Goal: Task Accomplishment & Management: Complete application form

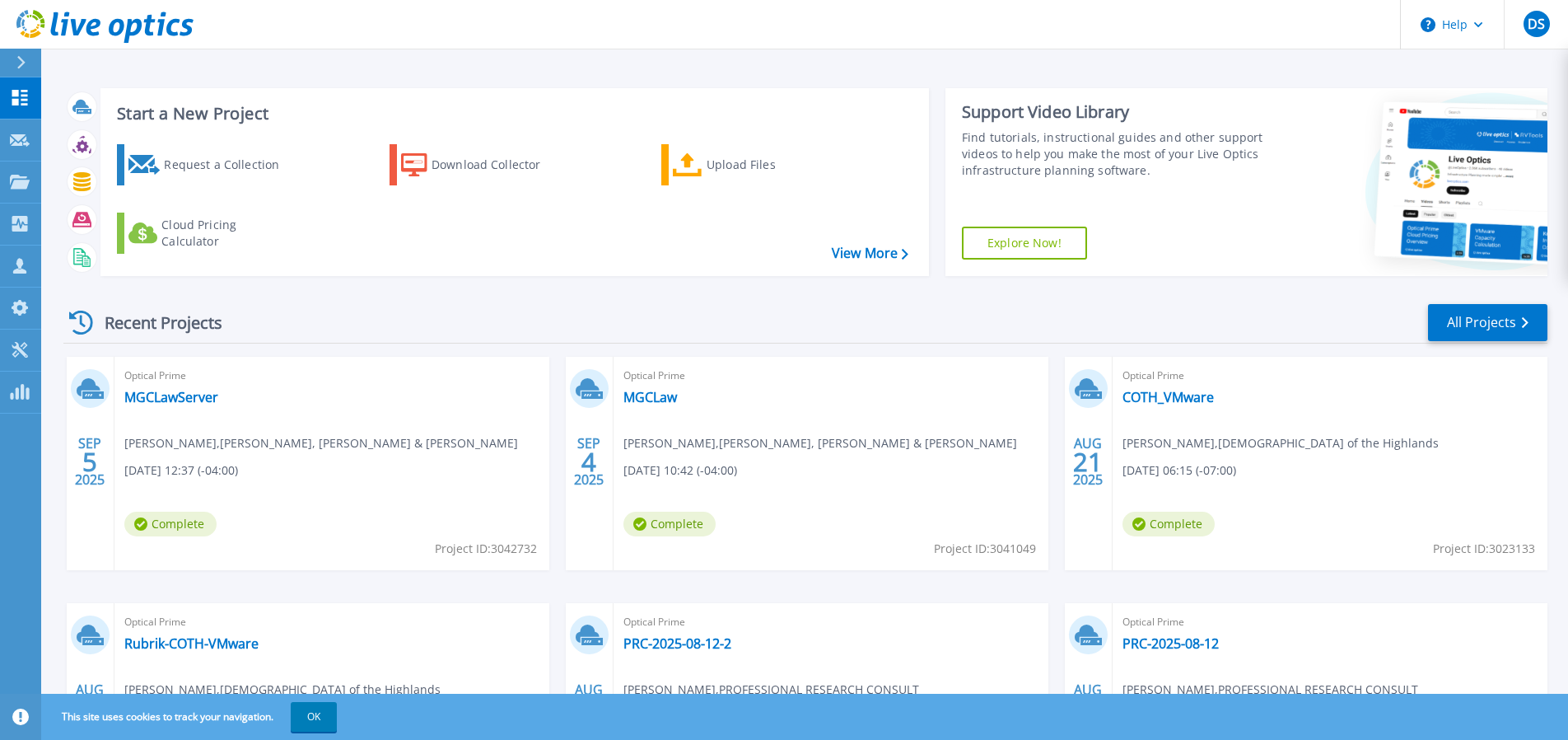
scroll to position [47, 0]
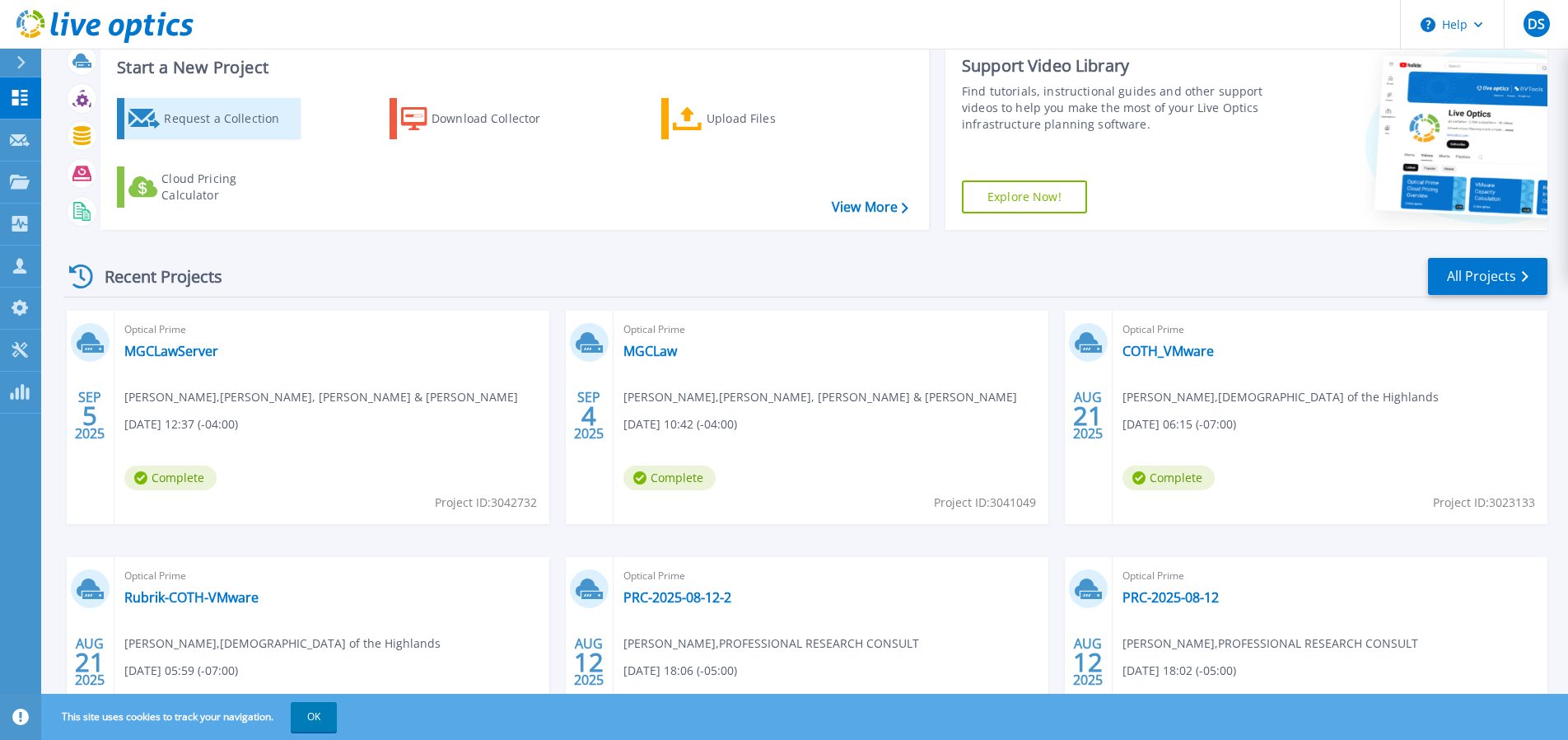
click at [238, 114] on div "Request a Collection" at bounding box center [229, 118] width 131 height 33
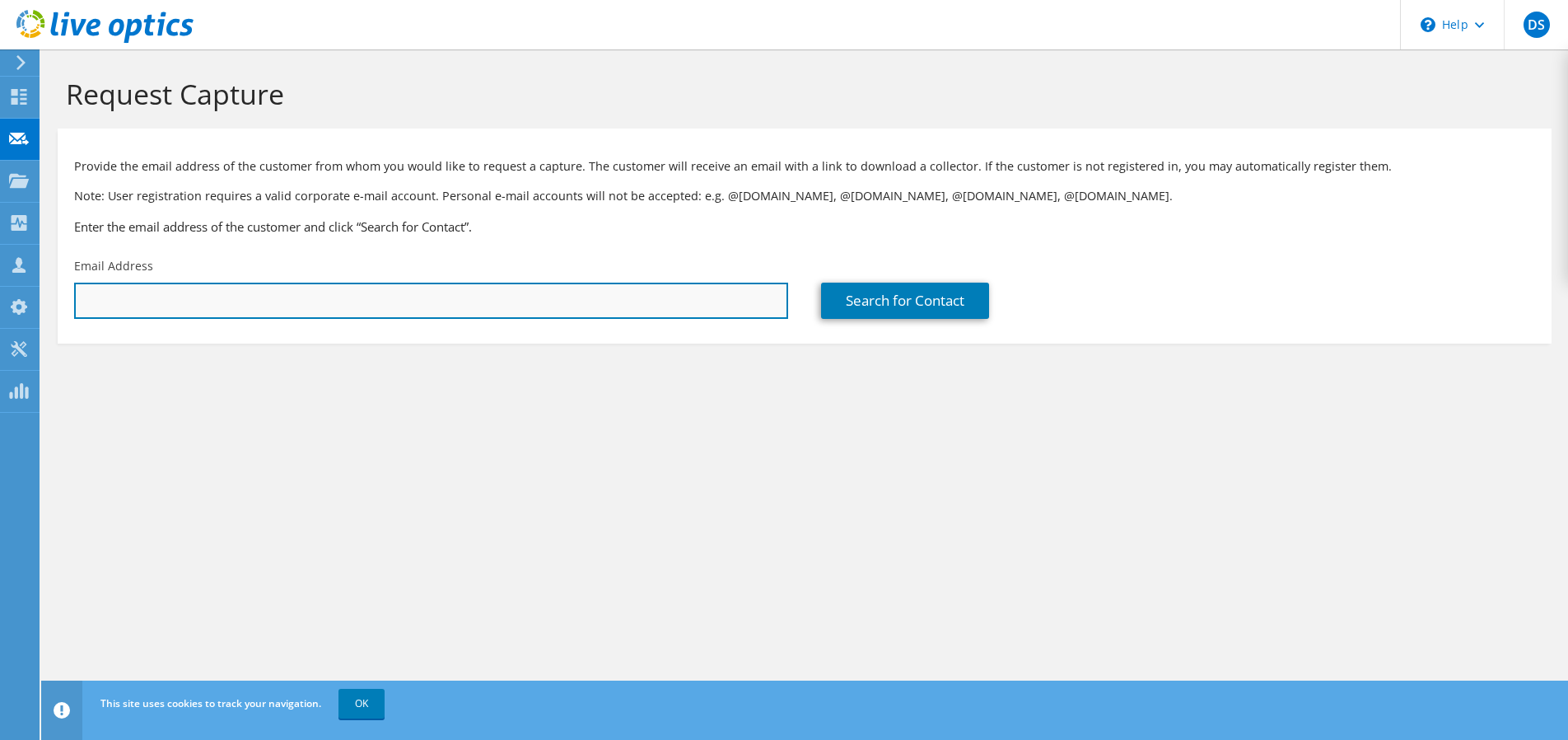
click at [250, 293] on input "text" at bounding box center [431, 301] width 714 height 37
paste input "[EMAIL_ADDRESS][DOMAIN_NAME]"
type input "[EMAIL_ADDRESS][DOMAIN_NAME]"
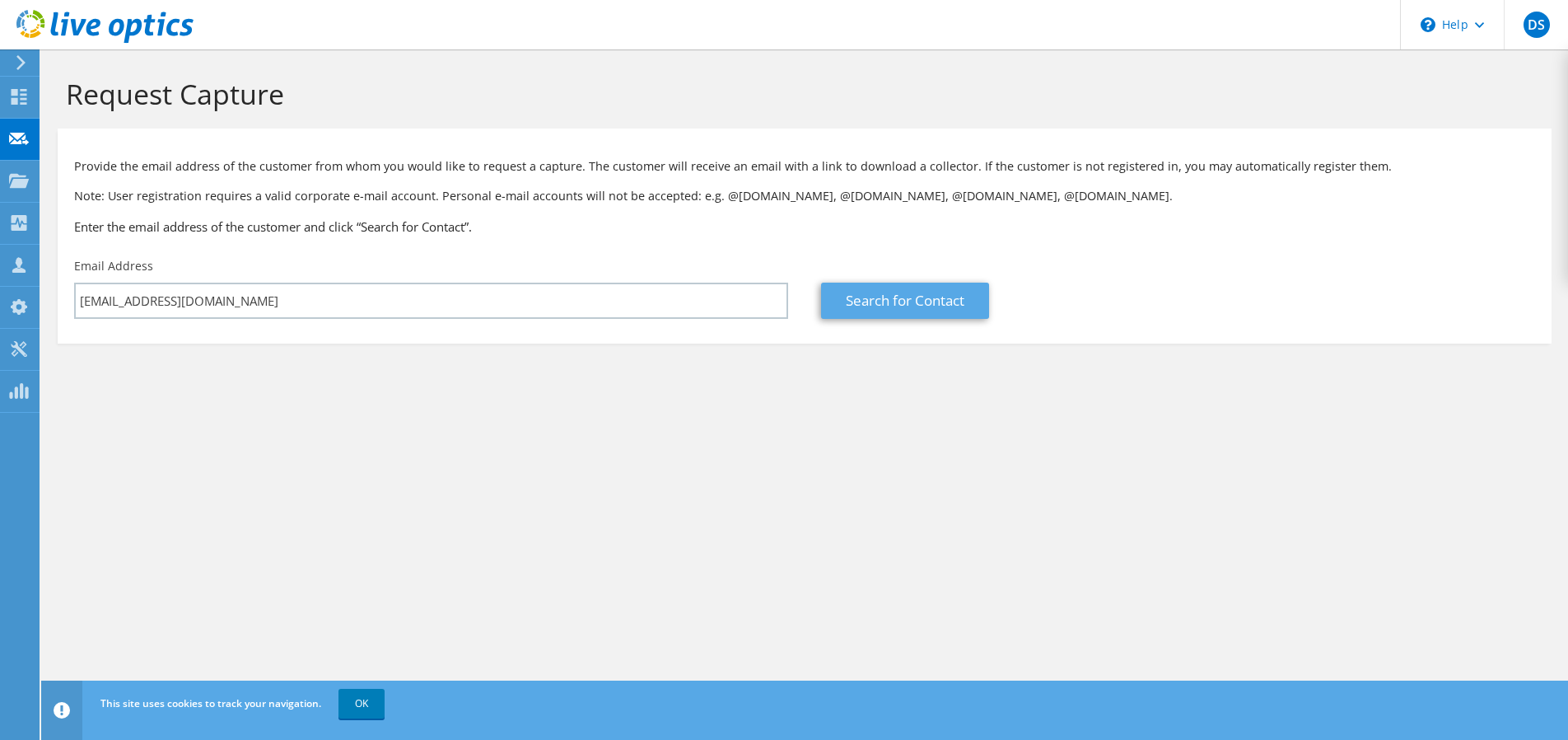
click at [877, 299] on link "Search for Contact" at bounding box center [904, 301] width 168 height 37
type input "PATRIOT ERECTORS INC"
type input "[PERSON_NAME]"
type input "[GEOGRAPHIC_DATA]"
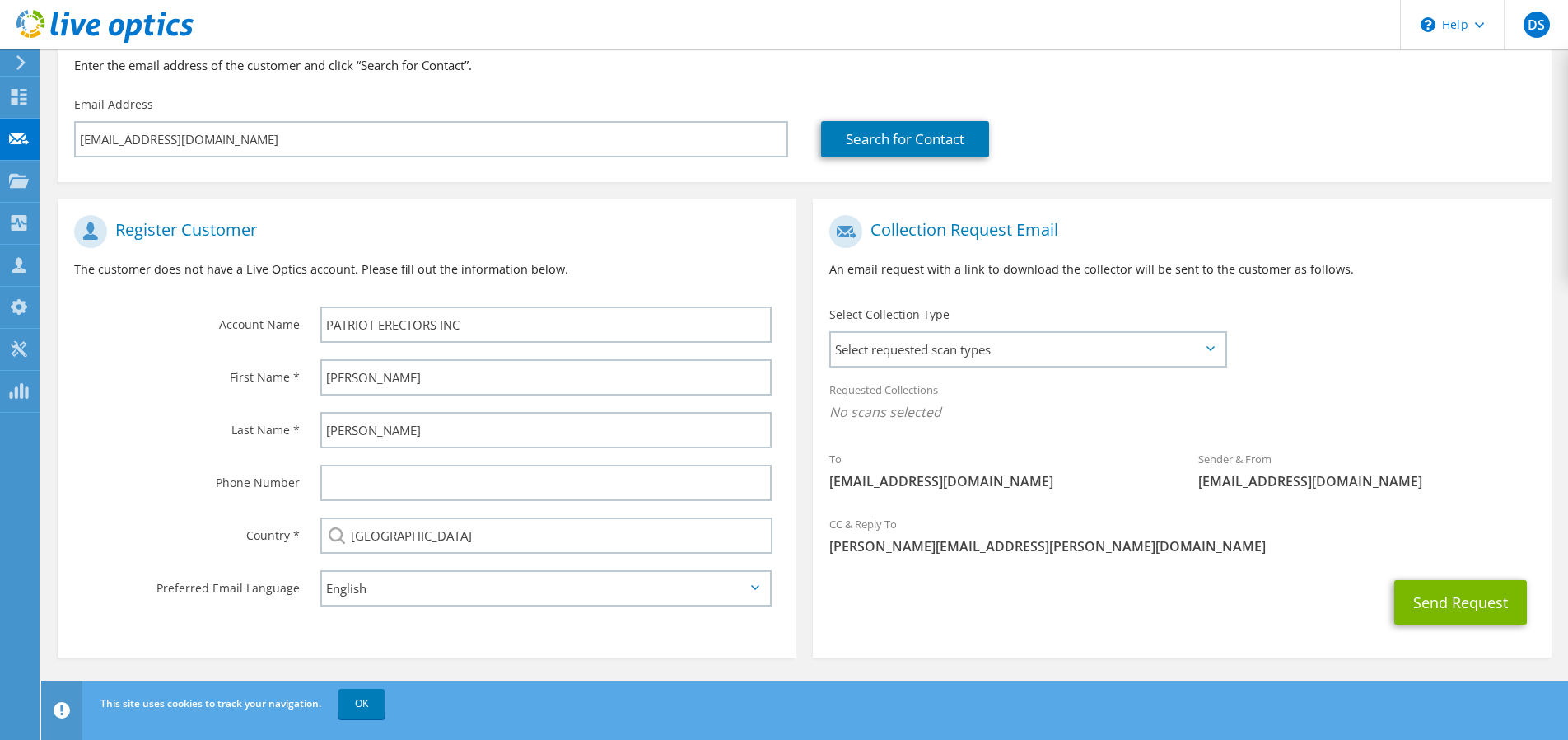
scroll to position [161, 0]
click at [964, 358] on span "Select requested scan types" at bounding box center [1028, 350] width 393 height 33
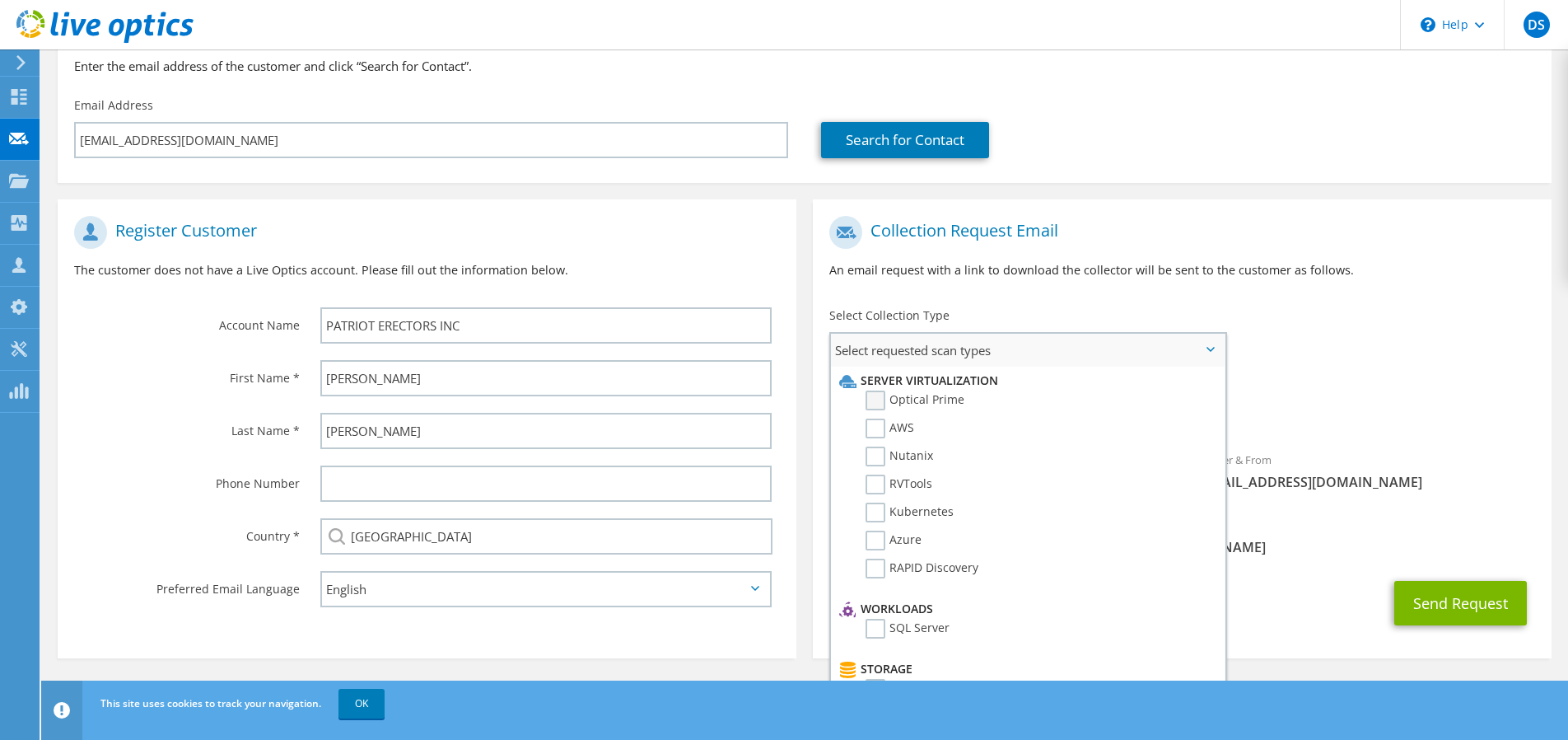
scroll to position [159, 1]
click at [874, 395] on label "Optical Prime" at bounding box center [915, 401] width 99 height 20
click at [0, 0] on input "Optical Prime" at bounding box center [0, 0] width 0 height 0
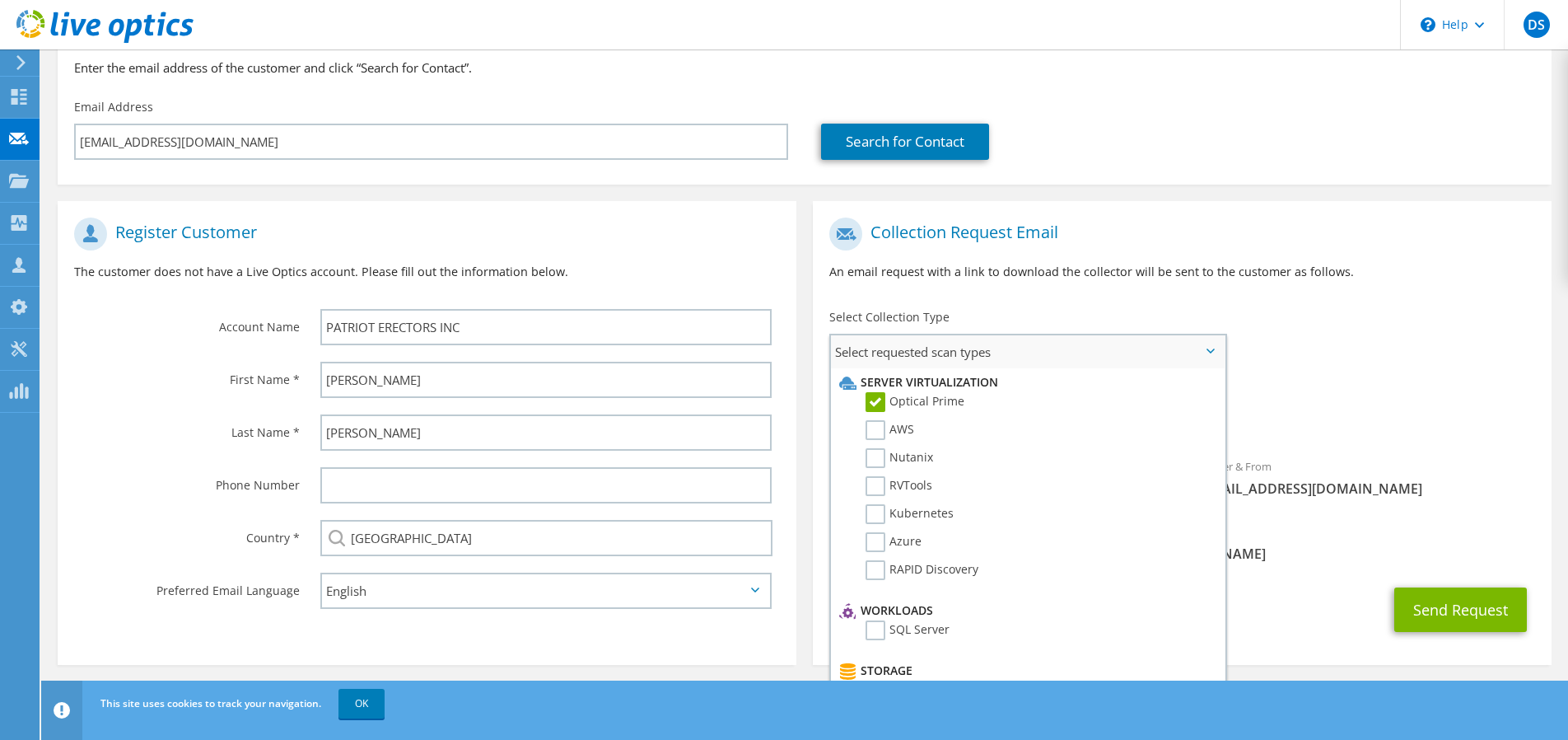
scroll to position [159, 0]
click at [1275, 420] on span "Optical Prime" at bounding box center [1182, 419] width 706 height 27
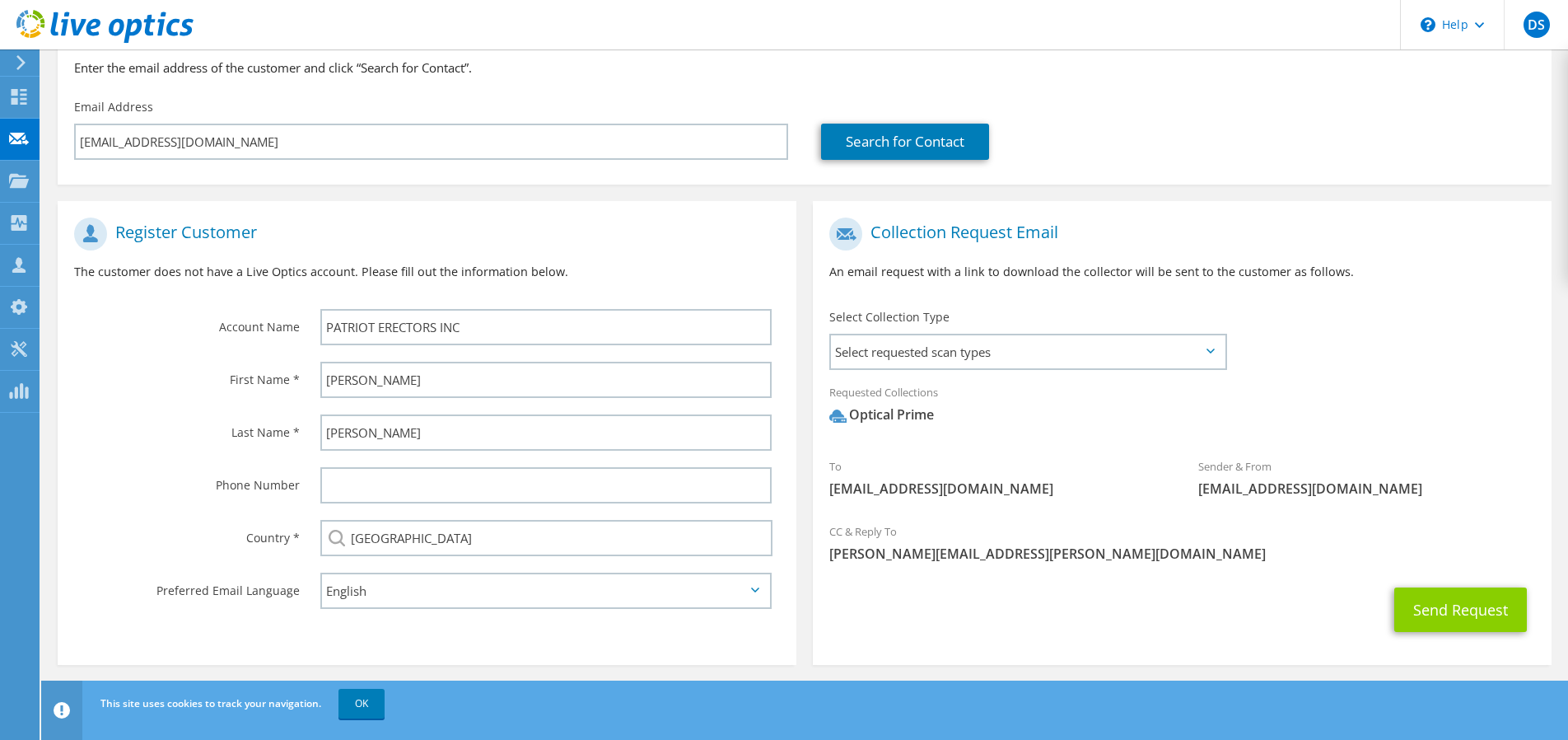
click at [1448, 602] on button "Send Request" at bounding box center [1460, 609] width 132 height 44
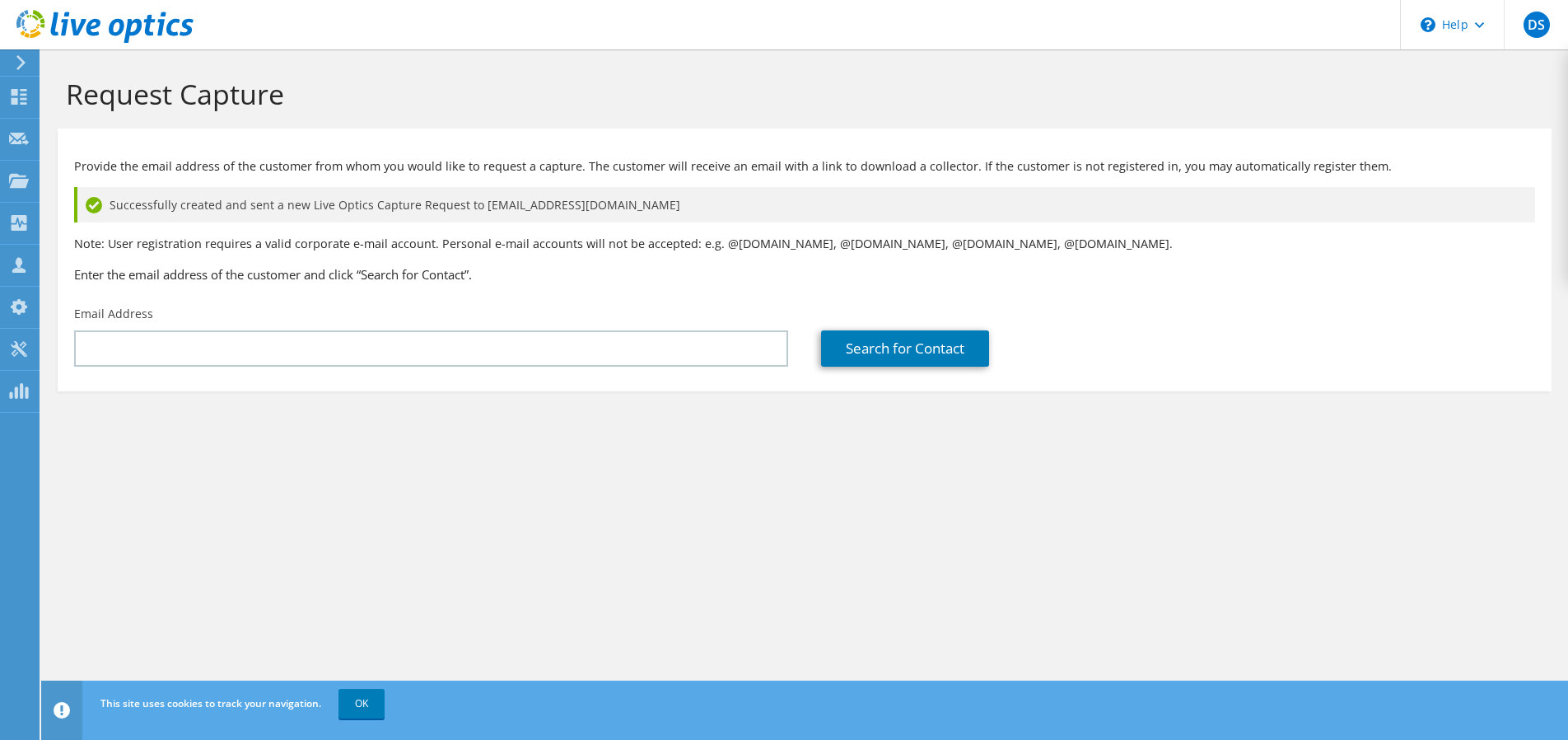
scroll to position [0, 1]
